Goal: Task Accomplishment & Management: Use online tool/utility

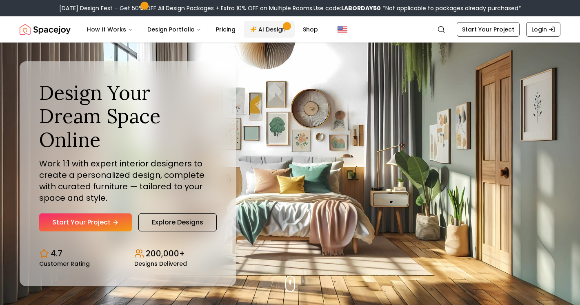
click at [271, 30] on link "AI Design" at bounding box center [269, 29] width 51 height 16
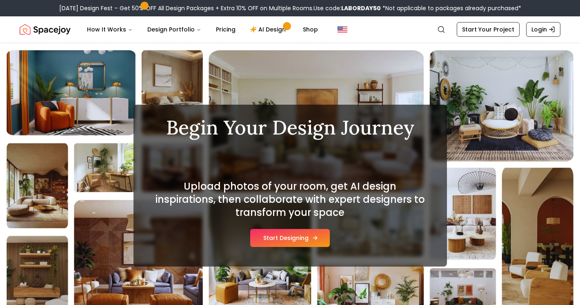
click at [292, 235] on button "Start Designing" at bounding box center [290, 238] width 80 height 18
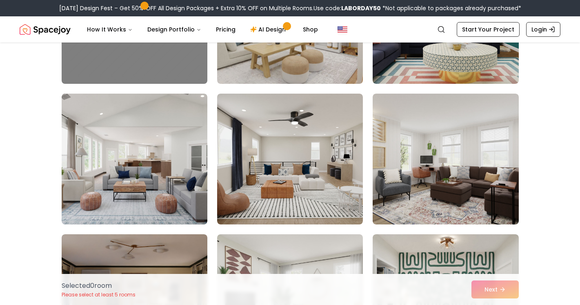
scroll to position [2432, 0]
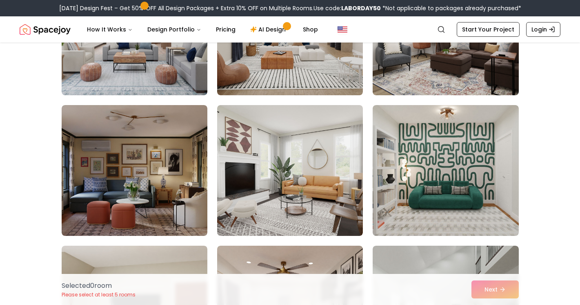
scroll to position [2544, 0]
